Goal: Information Seeking & Learning: Learn about a topic

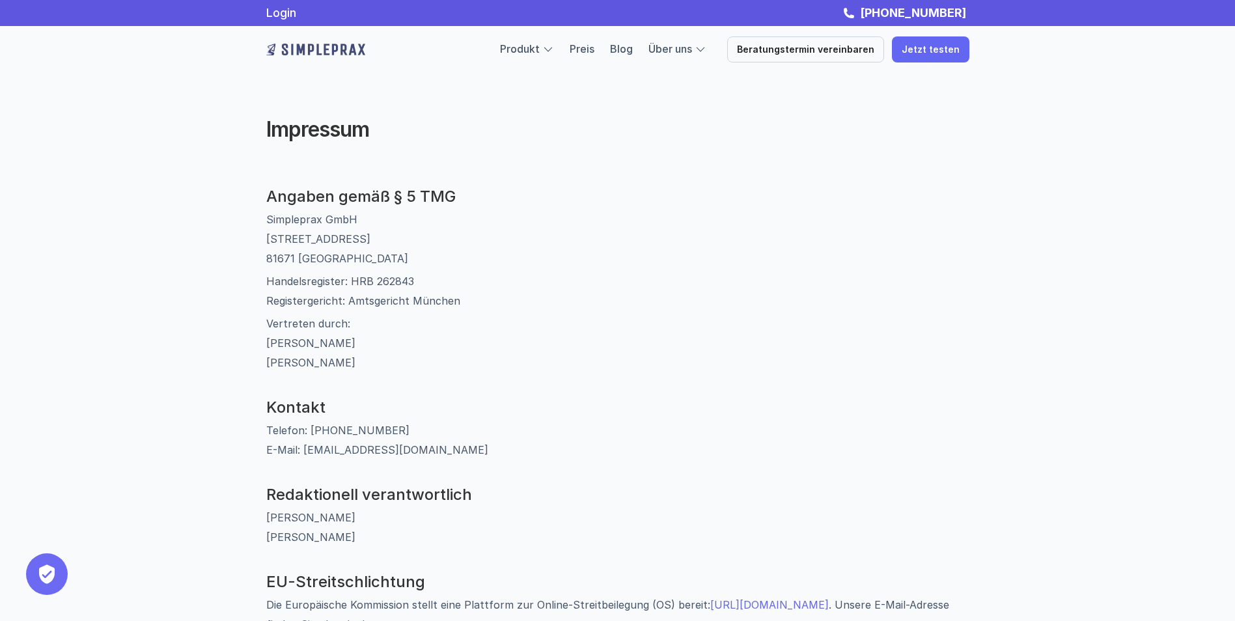
click at [648, 51] on div "Produkt Preis Blog Über uns" at bounding box center [603, 49] width 206 height 17
click at [632, 52] on link "Blog" at bounding box center [621, 48] width 23 height 13
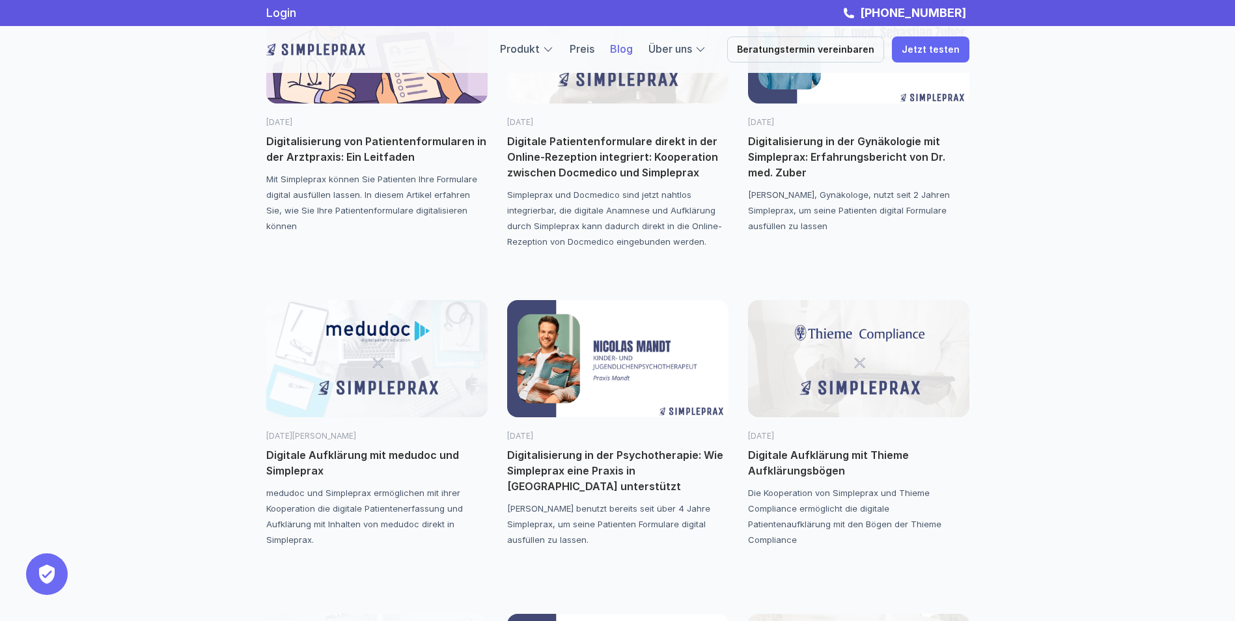
scroll to position [651, 0]
